Goal: Transaction & Acquisition: Book appointment/travel/reservation

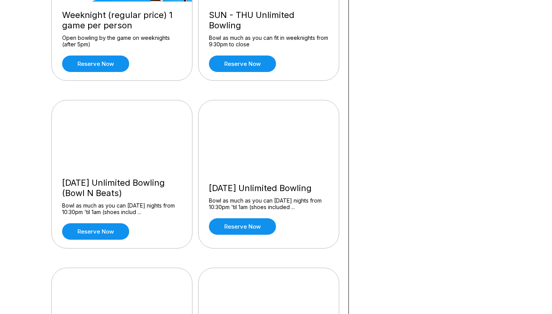
scroll to position [487, 0]
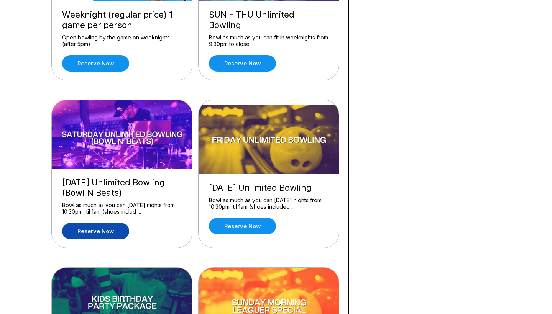
click at [106, 229] on link "Reserve now" at bounding box center [95, 231] width 67 height 16
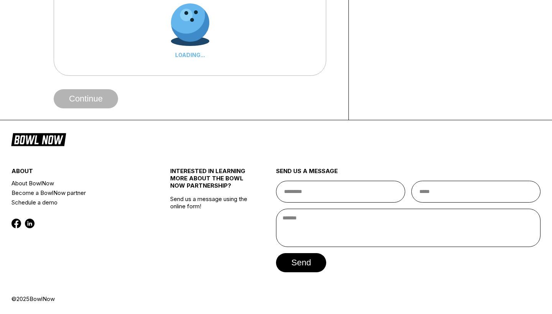
scroll to position [0, 0]
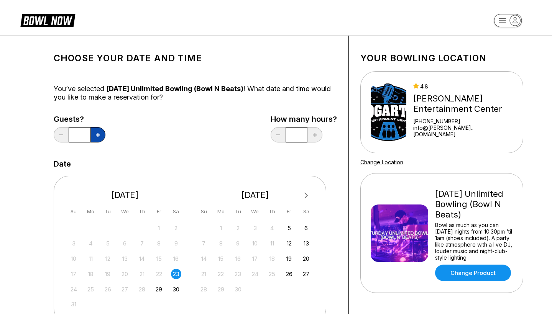
click at [98, 132] on button at bounding box center [97, 134] width 15 height 15
type input "*"
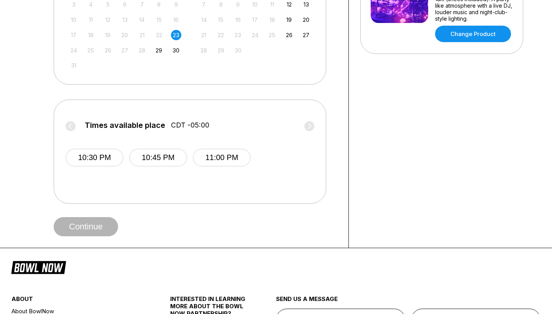
scroll to position [247, 0]
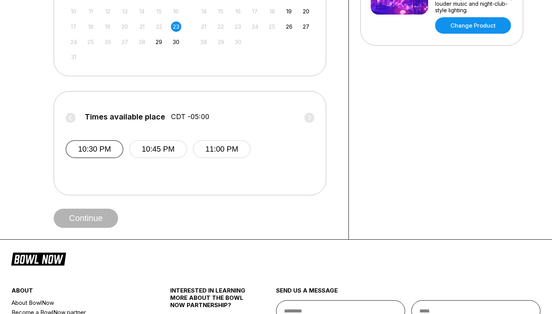
click at [105, 145] on button "10:30 PM" at bounding box center [95, 149] width 58 height 18
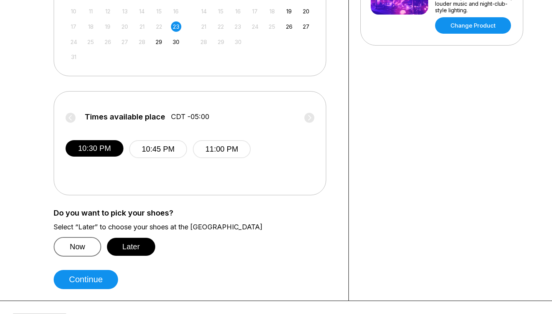
click at [92, 250] on button "Now" at bounding box center [78, 247] width 48 height 20
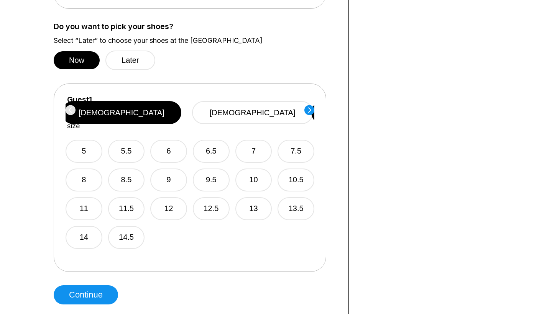
scroll to position [434, 0]
click at [141, 57] on button "Later" at bounding box center [130, 61] width 50 height 20
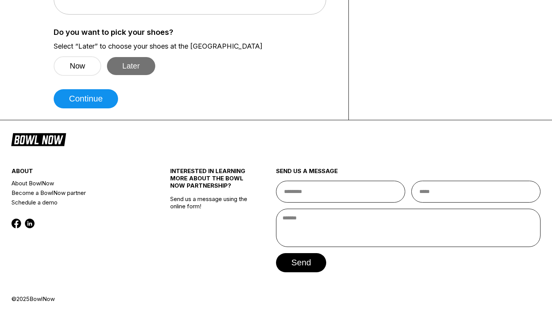
scroll to position [428, 0]
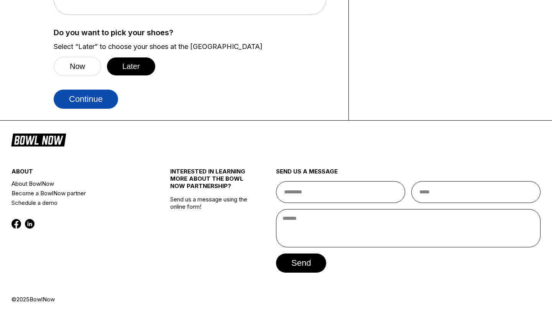
click at [80, 93] on button "Continue" at bounding box center [86, 99] width 64 height 19
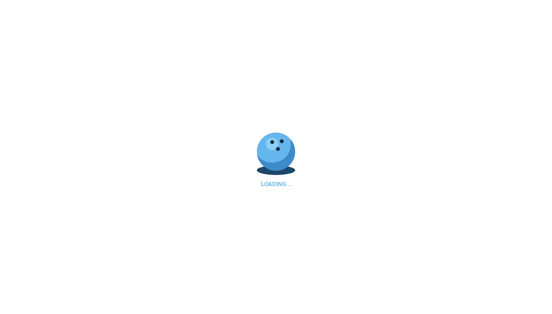
scroll to position [0, 0]
select select "**"
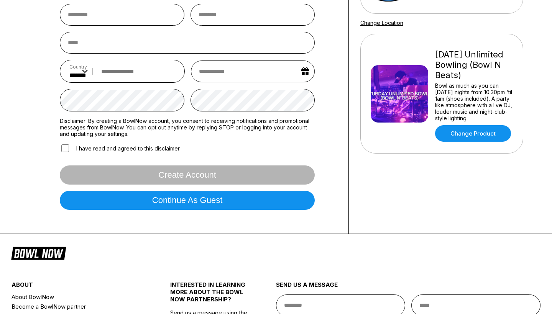
scroll to position [46, 0]
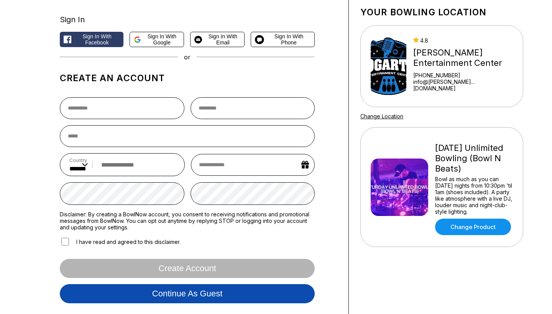
click at [123, 298] on button "Continue as guest" at bounding box center [187, 293] width 255 height 19
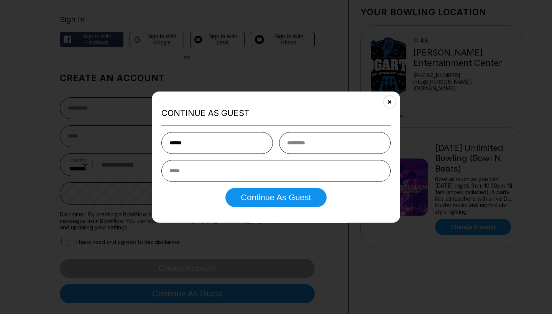
type input "******"
type input "****"
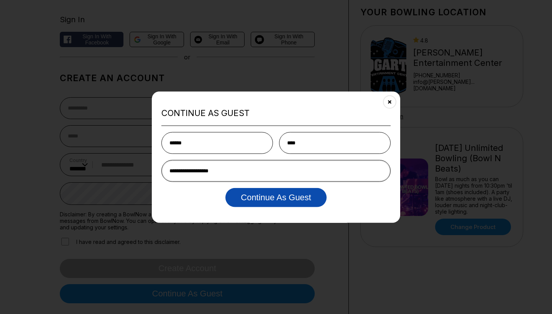
type input "**********"
click at [298, 201] on button "Continue as Guest" at bounding box center [275, 197] width 101 height 19
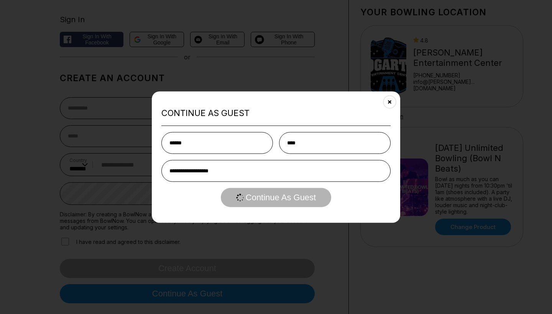
scroll to position [0, 0]
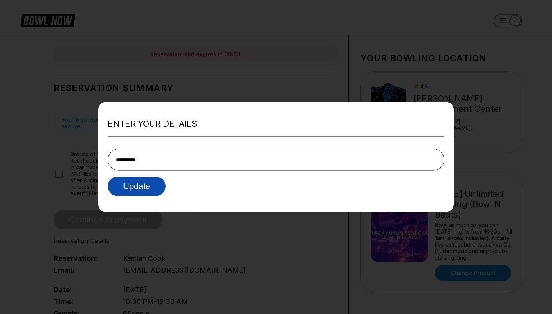
type input "**********"
click at [145, 189] on button "Update" at bounding box center [137, 186] width 58 height 19
click at [100, 59] on div at bounding box center [276, 157] width 552 height 314
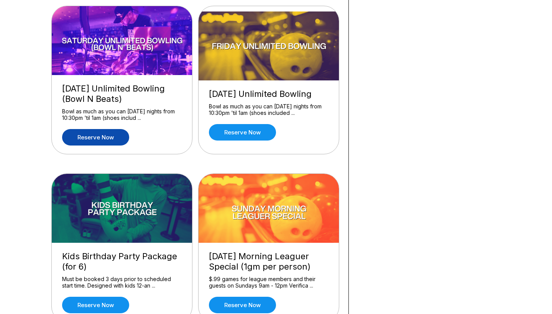
scroll to position [550, 0]
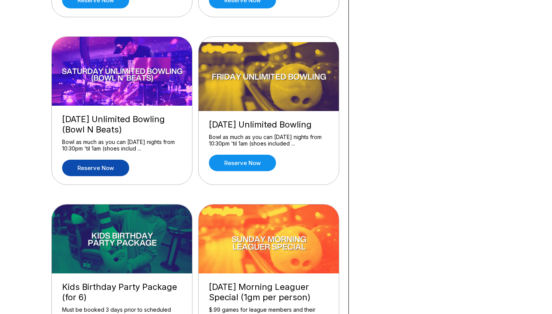
click at [111, 165] on link "Reserve now" at bounding box center [95, 168] width 67 height 16
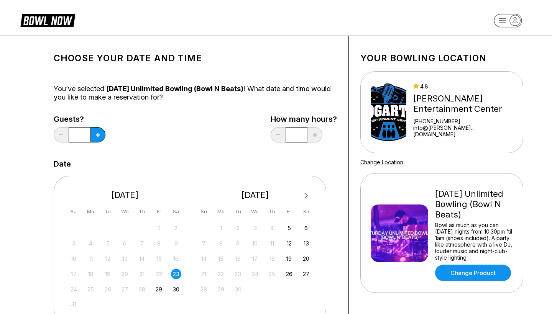
scroll to position [0, 0]
